Goal: Information Seeking & Learning: Compare options

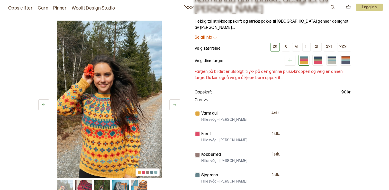
scroll to position [41, 0]
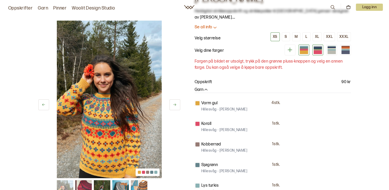
click at [317, 51] on div at bounding box center [317, 52] width 8 height 4
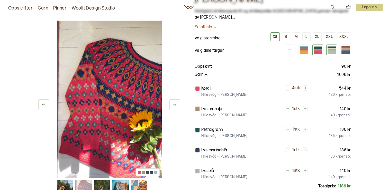
click at [330, 49] on div at bounding box center [331, 49] width 8 height 1
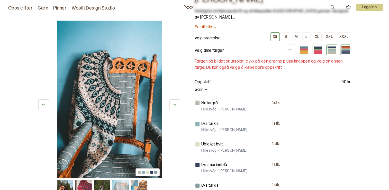
click at [347, 50] on div at bounding box center [345, 52] width 8 height 4
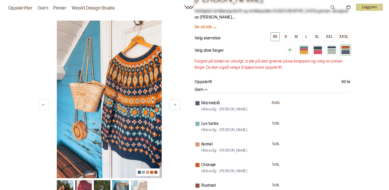
click at [121, 187] on img at bounding box center [120, 188] width 16 height 16
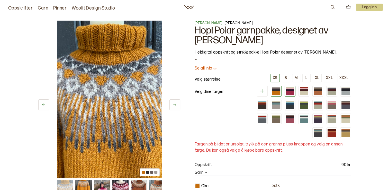
click at [289, 90] on div at bounding box center [290, 92] width 8 height 5
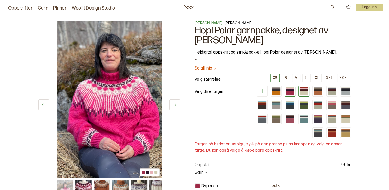
click at [302, 90] on div at bounding box center [304, 89] width 8 height 1
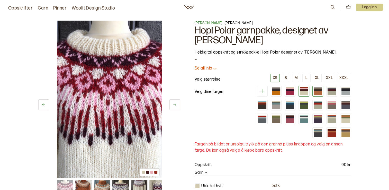
click at [317, 89] on div at bounding box center [317, 89] width 8 height 1
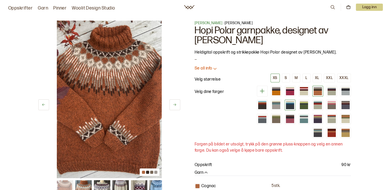
click at [289, 105] on div at bounding box center [290, 106] width 8 height 5
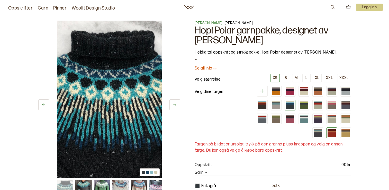
click at [333, 130] on div at bounding box center [331, 130] width 8 height 1
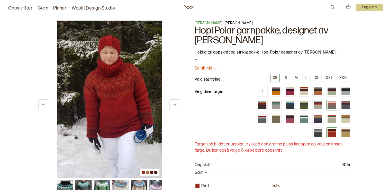
click at [333, 104] on div at bounding box center [331, 106] width 8 height 5
